Goal: Check status: Check status

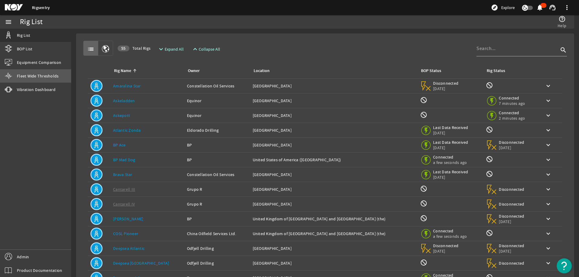
click at [38, 76] on span "Fleet Wide Thresholds" at bounding box center [38, 76] width 42 height 6
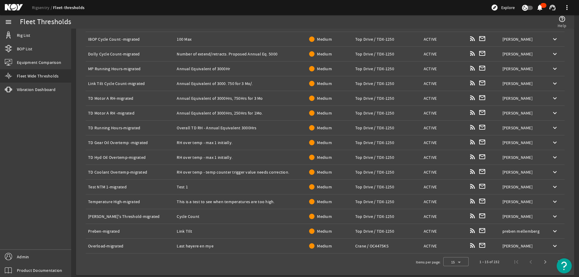
scroll to position [84, 0]
click at [542, 262] on span "Next page" at bounding box center [545, 261] width 14 height 14
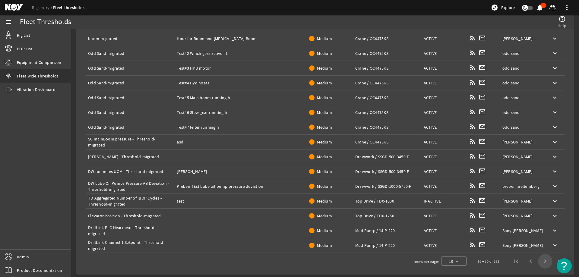
click at [542, 262] on span "Next page" at bounding box center [545, 261] width 14 height 14
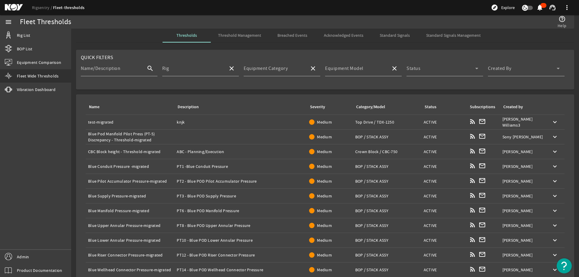
scroll to position [0, 0]
click at [395, 36] on span "Standard Signals" at bounding box center [395, 36] width 30 height 4
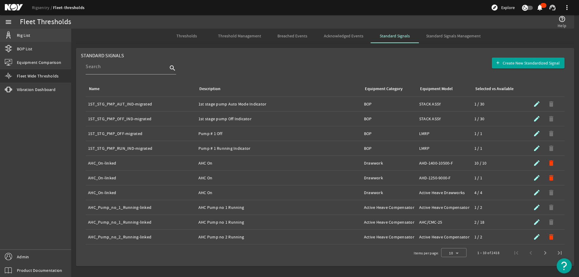
click at [24, 35] on span "Rig List" at bounding box center [23, 35] width 13 height 6
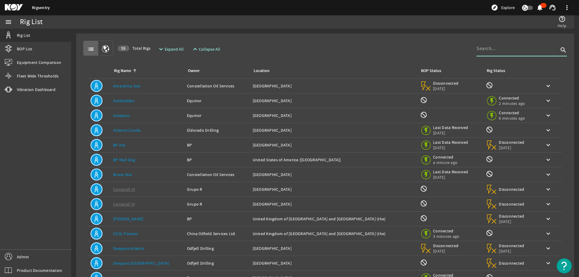
click at [486, 49] on input at bounding box center [518, 48] width 82 height 7
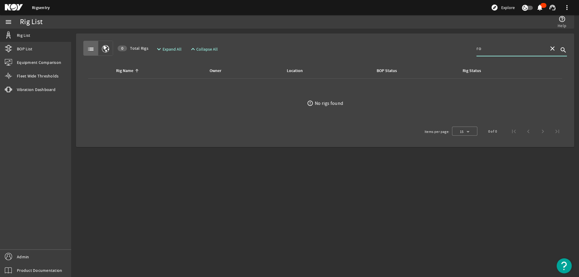
type input "r"
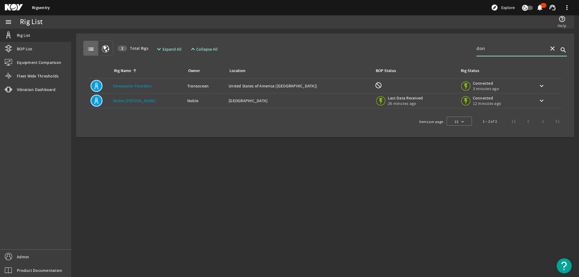
type input "don"
click at [127, 103] on link "Noble [PERSON_NAME]" at bounding box center [134, 100] width 43 height 5
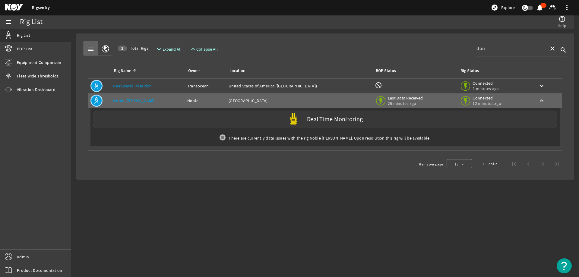
click at [303, 121] on div "Real Time Monitoring" at bounding box center [325, 119] width 465 height 17
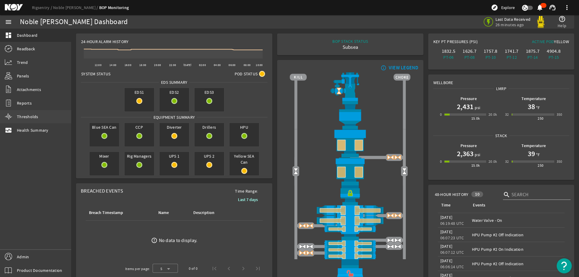
click at [24, 115] on span "Thresholds" at bounding box center [27, 117] width 21 height 6
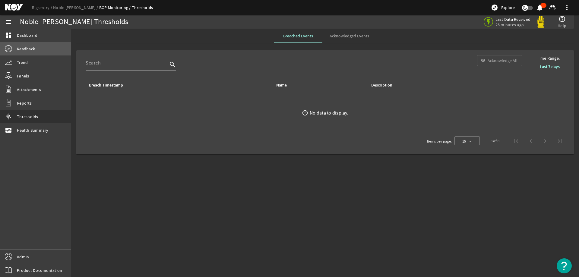
click at [25, 48] on span "Readback" at bounding box center [26, 49] width 18 height 6
